Goal: Information Seeking & Learning: Learn about a topic

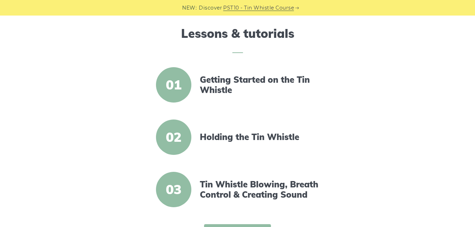
scroll to position [212, 0]
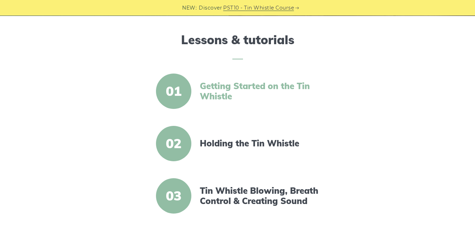
click at [218, 90] on link "Getting Started on the Tin Whistle" at bounding box center [261, 91] width 122 height 20
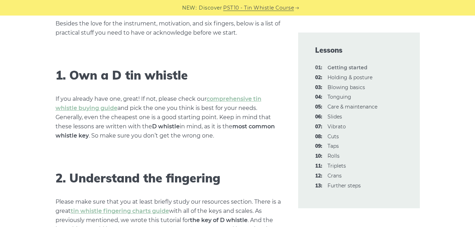
scroll to position [424, 0]
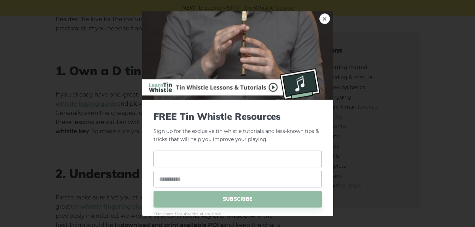
click at [196, 158] on input "text" at bounding box center [237, 159] width 168 height 17
click at [174, 159] on input "text" at bounding box center [237, 159] width 168 height 17
drag, startPoint x: 171, startPoint y: 158, endPoint x: 166, endPoint y: 157, distance: 5.1
click at [166, 157] on input "text" at bounding box center [237, 159] width 168 height 17
type input "**********"
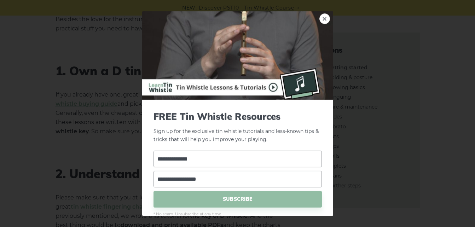
type input "**********"
click at [224, 199] on span "SUBSCRIBE" at bounding box center [237, 199] width 168 height 17
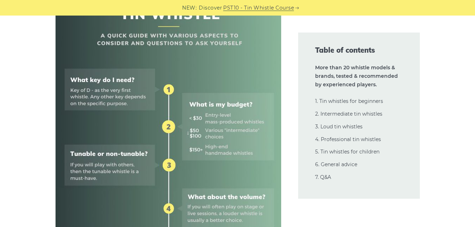
scroll to position [318, 0]
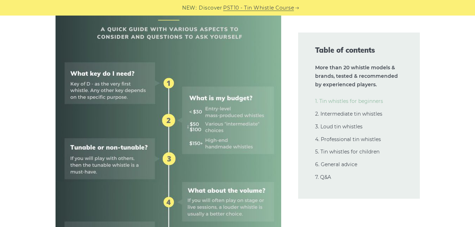
click at [377, 101] on link "1. Tin whistles for beginners" at bounding box center [349, 101] width 68 height 6
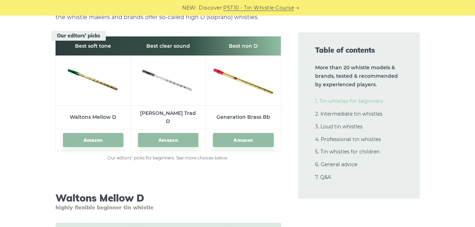
scroll to position [1053, 0]
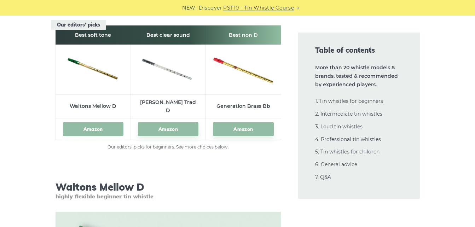
click at [97, 122] on link "Amazon" at bounding box center [93, 129] width 60 height 14
click at [172, 122] on link "Amazon" at bounding box center [168, 129] width 60 height 14
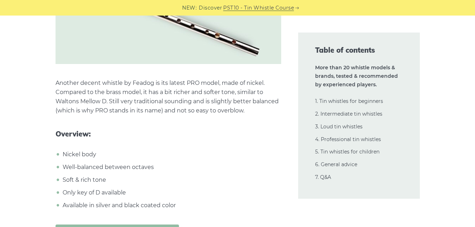
scroll to position [2149, 0]
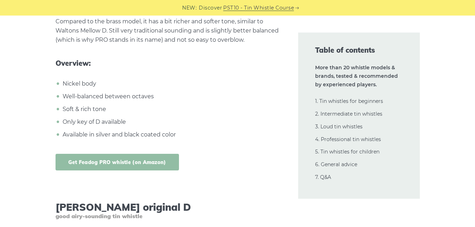
click at [152, 154] on link "Get Feadog PRO whistle (on Amazon)" at bounding box center [116, 162] width 123 height 17
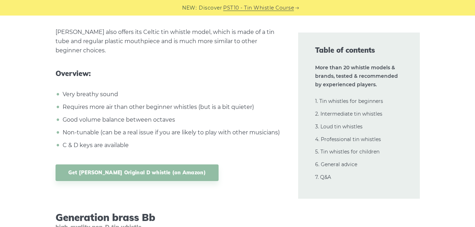
scroll to position [2573, 0]
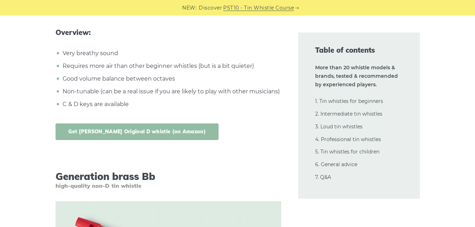
click at [166, 124] on link "Get Clarke Original D whistle (on Amazon)" at bounding box center [136, 131] width 163 height 17
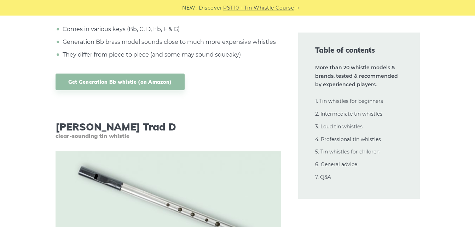
scroll to position [3068, 0]
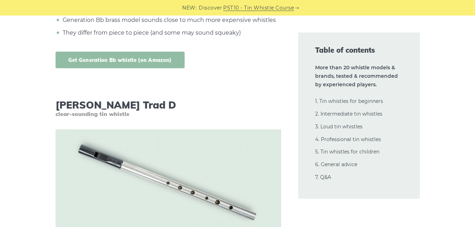
click at [108, 53] on link "Get Generation Bb whistle (on Amazon)" at bounding box center [119, 60] width 129 height 17
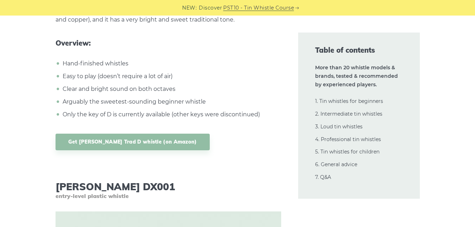
scroll to position [3350, 0]
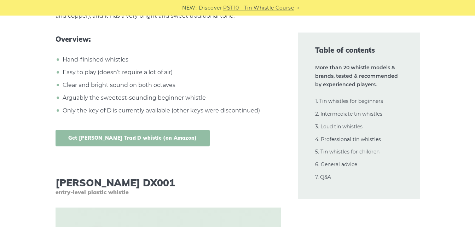
click at [151, 130] on link "Get Dixon Trad D whistle (on Amazon)" at bounding box center [132, 138] width 154 height 17
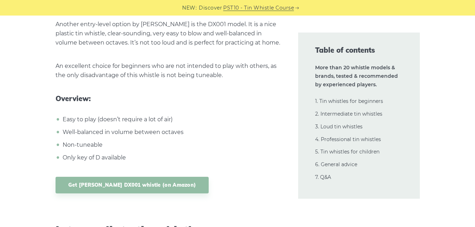
scroll to position [3668, 0]
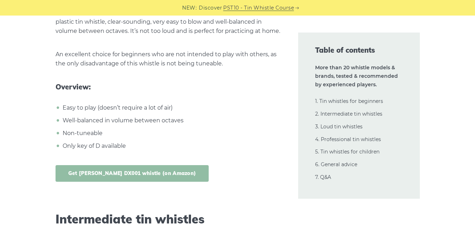
click at [152, 165] on link "Get Dixon DX001 whistle (on Amazon)" at bounding box center [131, 173] width 153 height 17
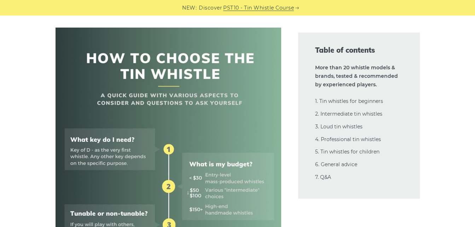
scroll to position [240, 0]
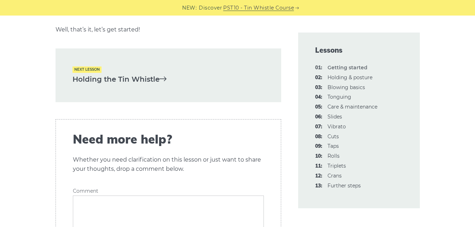
scroll to position [1555, 0]
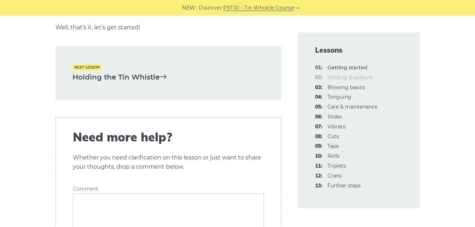
click at [331, 77] on link "02: Holding & posture" at bounding box center [349, 77] width 45 height 6
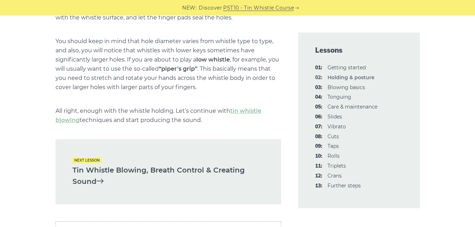
scroll to position [1025, 0]
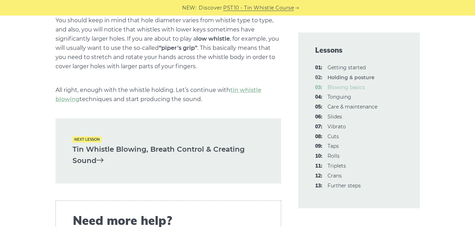
click at [354, 89] on link "03: Blowing basics" at bounding box center [345, 87] width 37 height 6
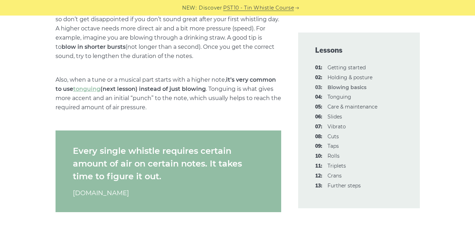
scroll to position [1166, 0]
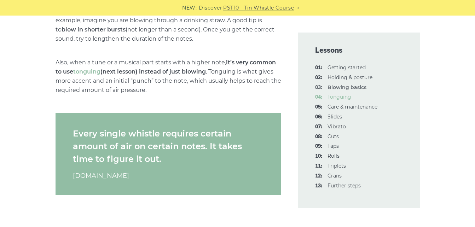
click at [340, 97] on link "04: Tonguing" at bounding box center [339, 97] width 24 height 6
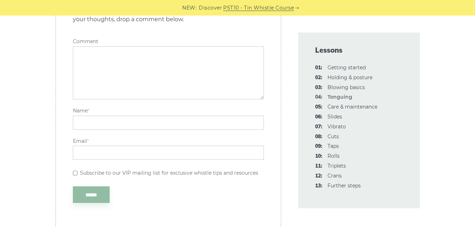
scroll to position [2474, 0]
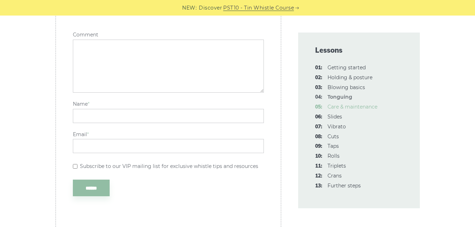
click at [348, 107] on link "05: Care & maintenance" at bounding box center [352, 107] width 50 height 6
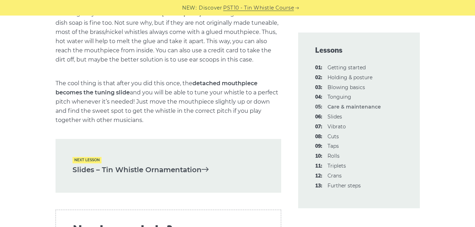
scroll to position [1025, 0]
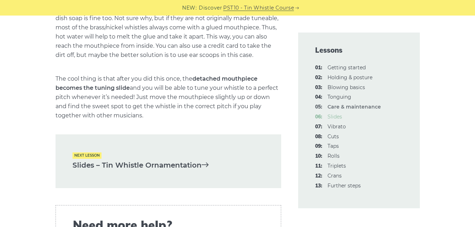
click at [339, 117] on link "06: Slides" at bounding box center [334, 116] width 14 height 6
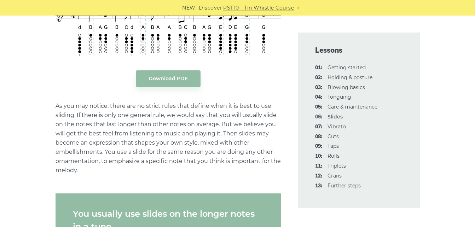
scroll to position [1060, 0]
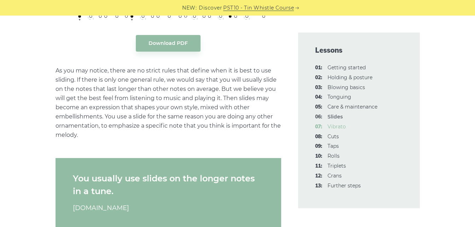
click at [333, 127] on link "07: Vibrato" at bounding box center [336, 126] width 18 height 6
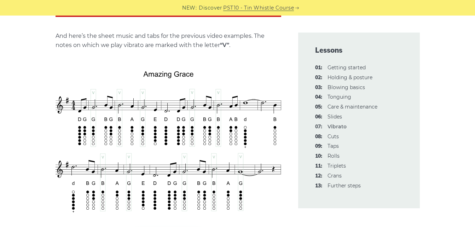
scroll to position [1414, 0]
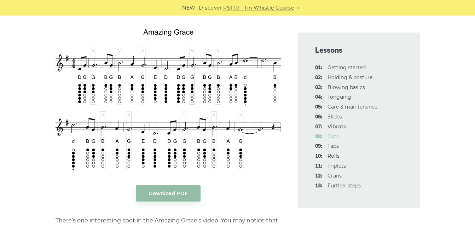
click at [337, 136] on link "08: Cuts" at bounding box center [332, 136] width 11 height 6
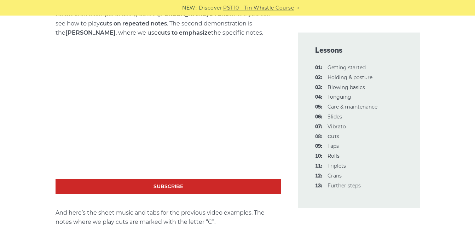
scroll to position [1166, 0]
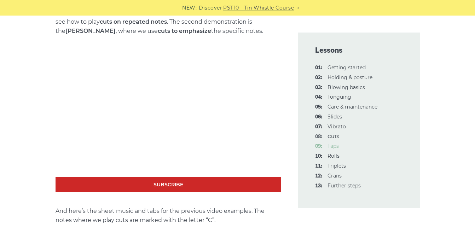
click at [333, 146] on link "09: Taps" at bounding box center [332, 146] width 11 height 6
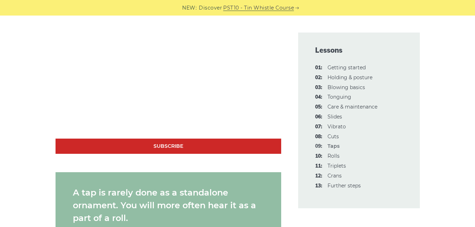
scroll to position [565, 0]
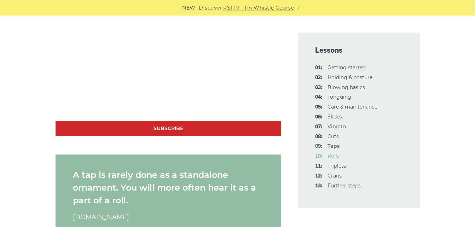
click at [328, 154] on link "10: Rolls" at bounding box center [333, 156] width 12 height 6
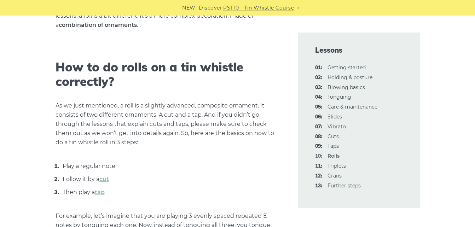
scroll to position [247, 0]
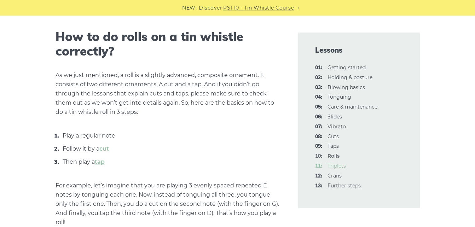
click at [341, 164] on link "11: Triplets" at bounding box center [336, 166] width 18 height 6
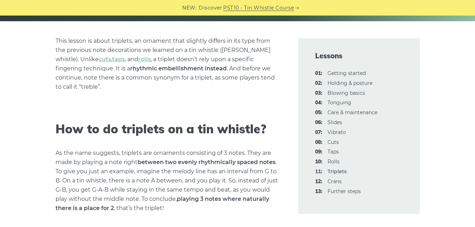
scroll to position [177, 0]
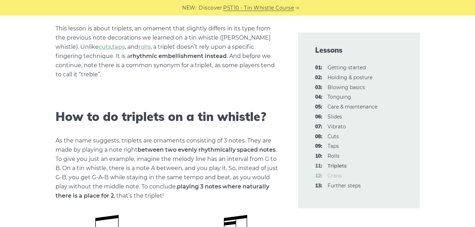
click at [336, 176] on link "12: Crans" at bounding box center [334, 175] width 14 height 6
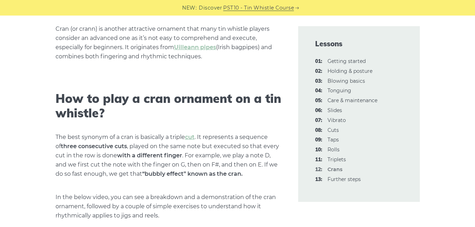
scroll to position [177, 0]
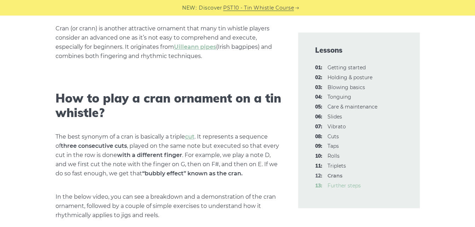
click at [352, 186] on link "13: Further steps" at bounding box center [343, 185] width 33 height 6
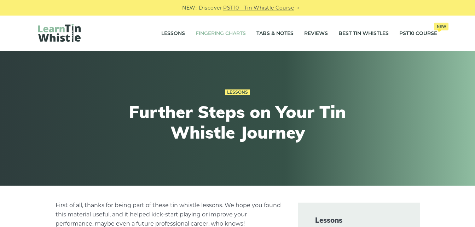
click at [230, 32] on link "Fingering Charts" at bounding box center [220, 34] width 50 height 18
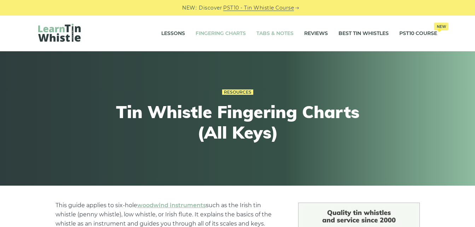
click at [278, 29] on link "Tabs & Notes" at bounding box center [274, 34] width 37 height 18
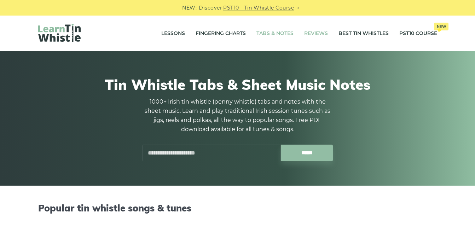
click at [320, 34] on link "Reviews" at bounding box center [316, 34] width 24 height 18
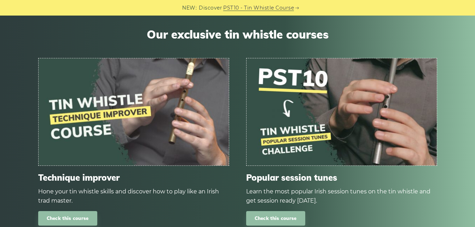
scroll to position [530, 0]
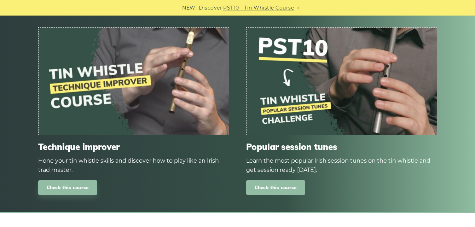
click at [288, 187] on link "Check this course" at bounding box center [275, 187] width 59 height 14
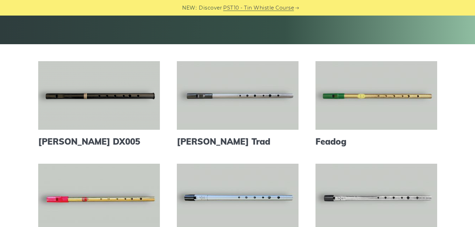
scroll to position [0, 0]
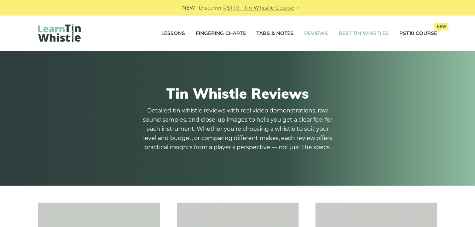
click at [361, 31] on link "Best Tin Whistles" at bounding box center [363, 34] width 50 height 18
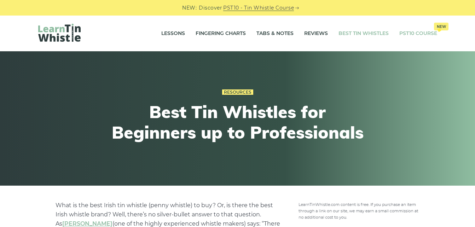
click at [406, 31] on link "PST10 Course New" at bounding box center [418, 34] width 38 height 18
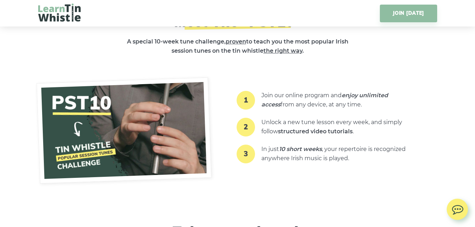
scroll to position [848, 0]
